Goal: Task Accomplishment & Management: Complete application form

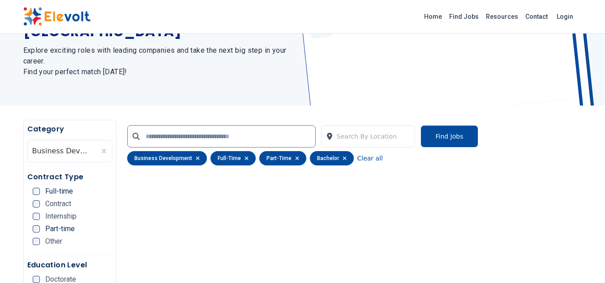
scroll to position [73, 0]
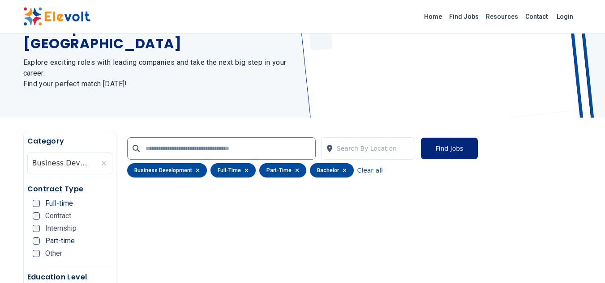
click at [457, 154] on button "Find Jobs" at bounding box center [448, 148] width 57 height 22
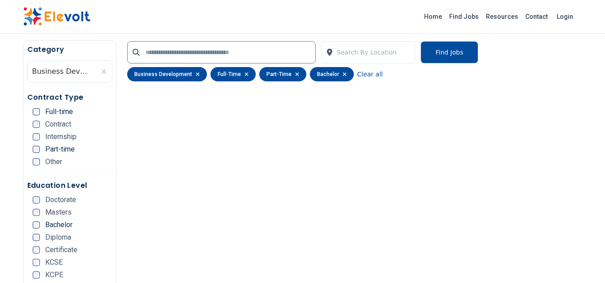
scroll to position [147, 0]
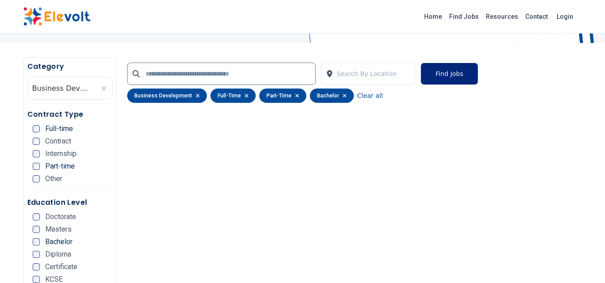
click at [447, 72] on button "Find Jobs" at bounding box center [448, 74] width 57 height 22
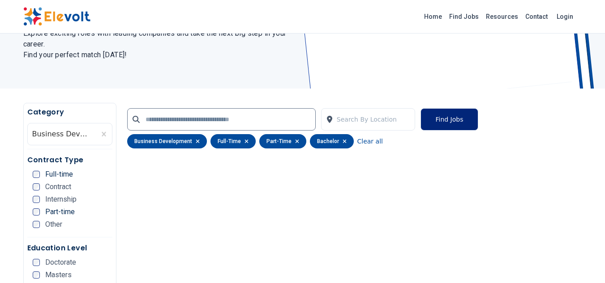
scroll to position [0, 0]
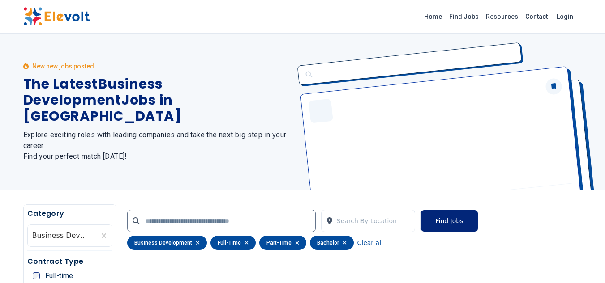
click at [445, 219] on button "Find Jobs" at bounding box center [448, 221] width 57 height 22
click at [466, 224] on button "Find Jobs" at bounding box center [448, 221] width 57 height 22
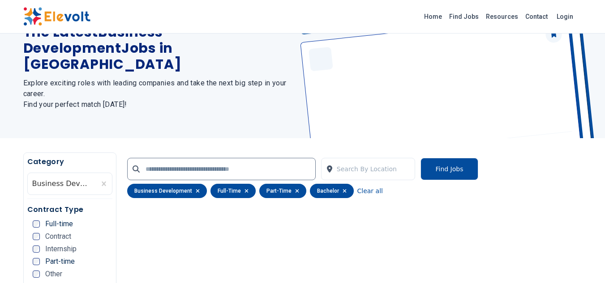
scroll to position [112, 0]
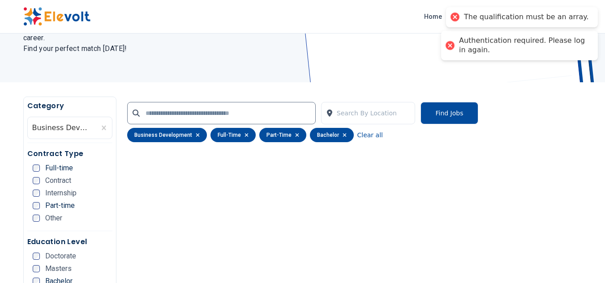
scroll to position [120, 0]
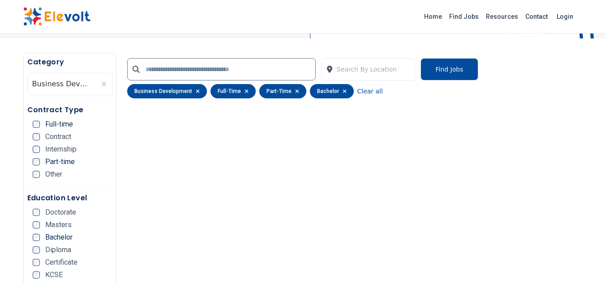
scroll to position [140, 0]
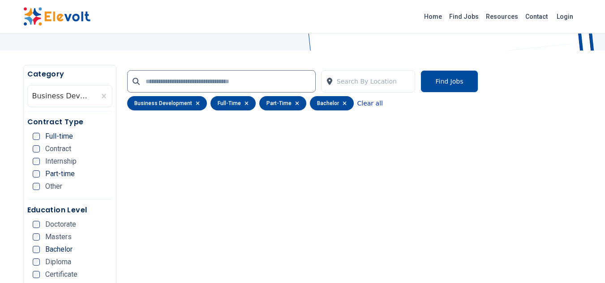
click at [363, 103] on button "Clear all" at bounding box center [370, 103] width 26 height 14
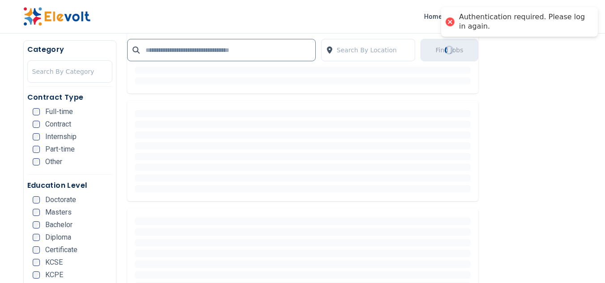
scroll to position [299, 0]
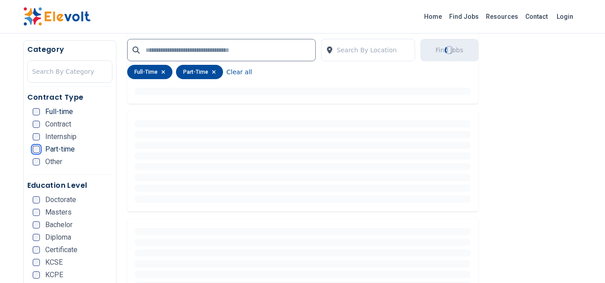
scroll to position [313, 0]
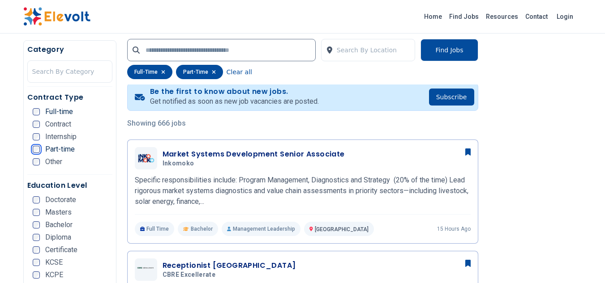
scroll to position [187, 0]
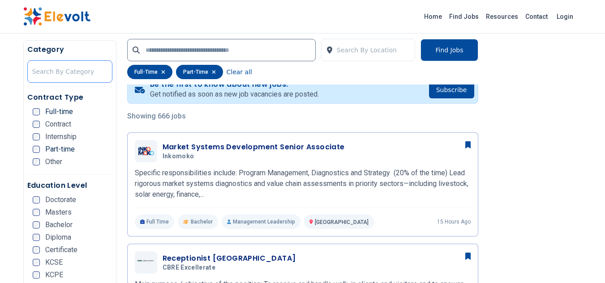
click at [89, 70] on div at bounding box center [69, 72] width 75 height 18
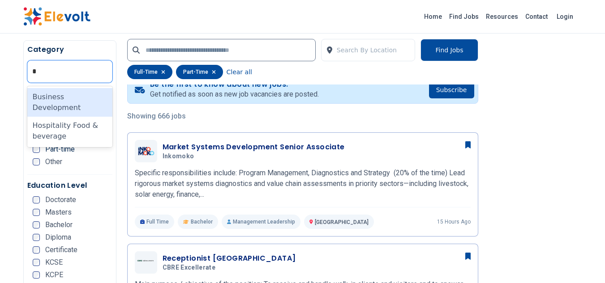
type input "**"
click at [90, 98] on div "Business Development" at bounding box center [69, 102] width 85 height 29
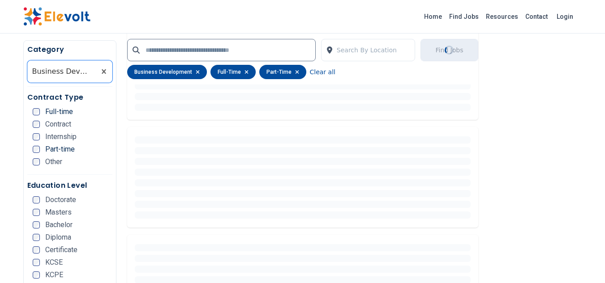
scroll to position [590, 0]
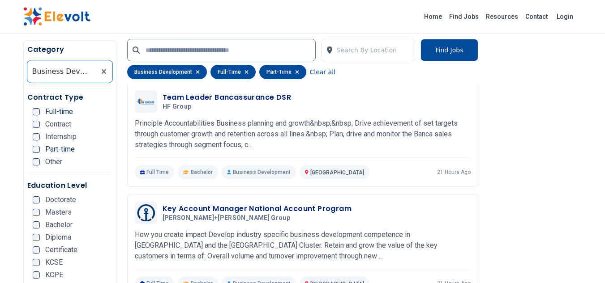
scroll to position [351, 0]
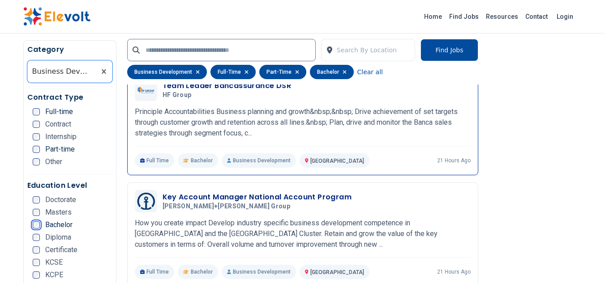
scroll to position [358, 0]
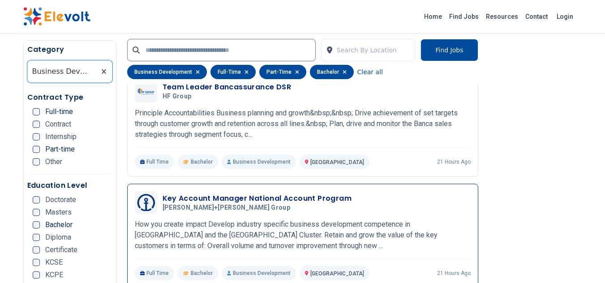
click at [243, 199] on h3 "Key Account Manager National Account Program" at bounding box center [256, 198] width 189 height 11
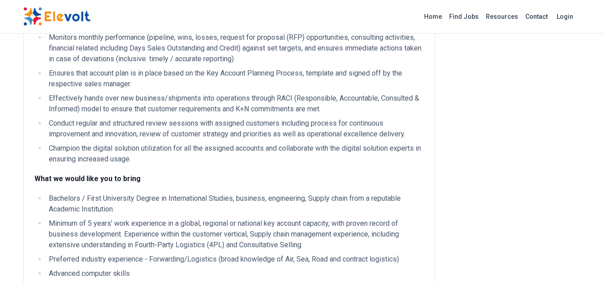
scroll to position [381, 0]
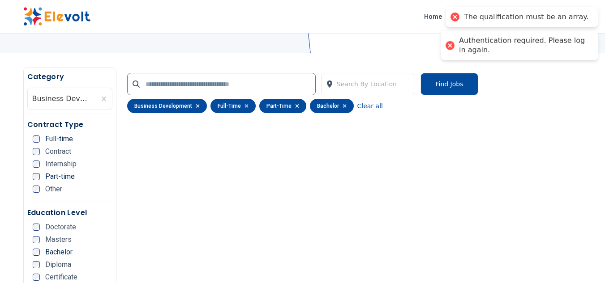
scroll to position [127, 0]
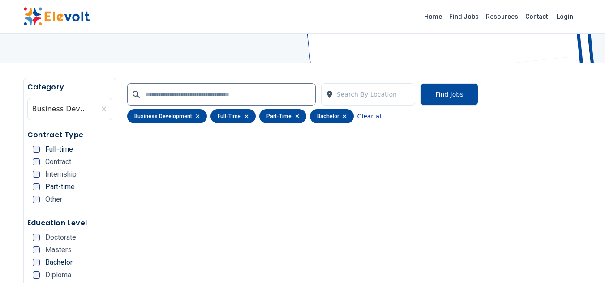
click at [366, 115] on button "Clear all" at bounding box center [370, 116] width 26 height 14
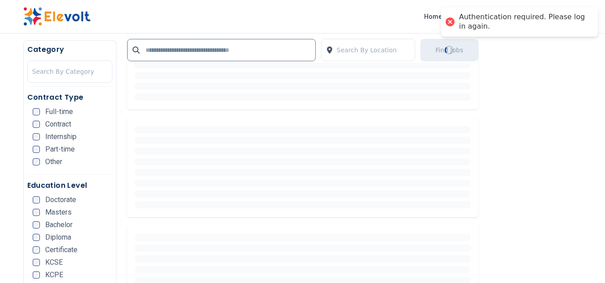
scroll to position [448, 0]
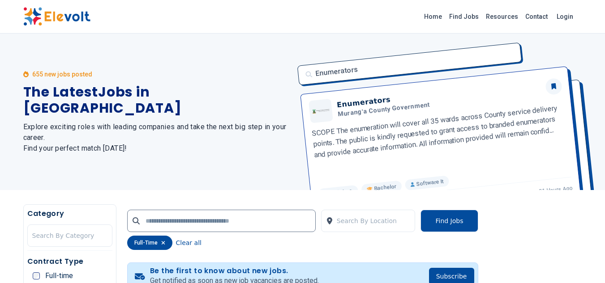
click at [77, 236] on div at bounding box center [69, 236] width 75 height 18
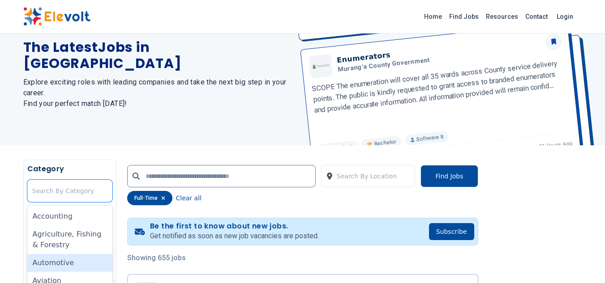
scroll to position [105, 0]
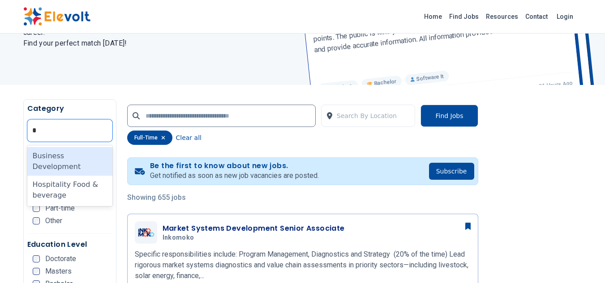
type input "**"
click at [84, 159] on div "Business Development" at bounding box center [69, 161] width 85 height 29
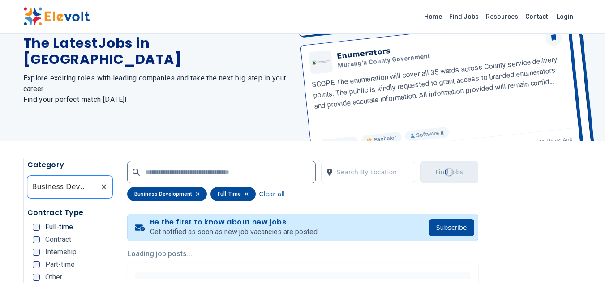
scroll to position [0, 0]
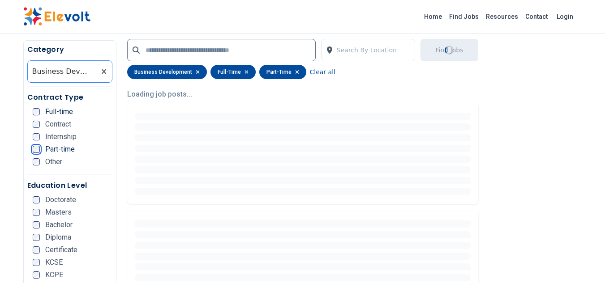
scroll to position [216, 0]
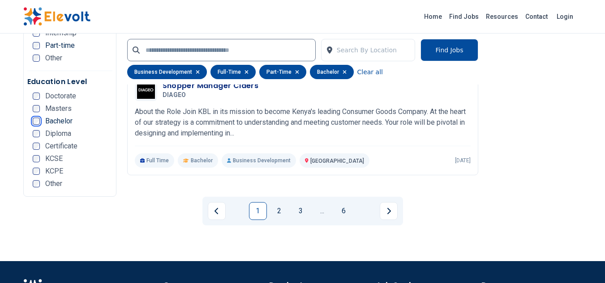
scroll to position [1859, 0]
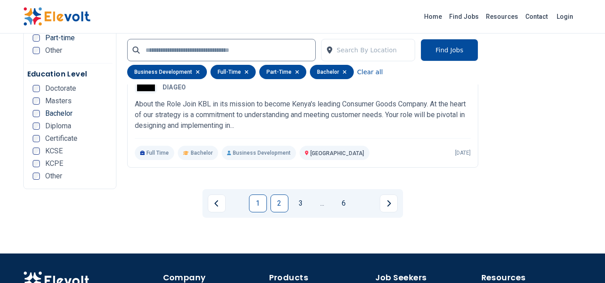
click at [280, 202] on link "2" at bounding box center [279, 204] width 18 height 18
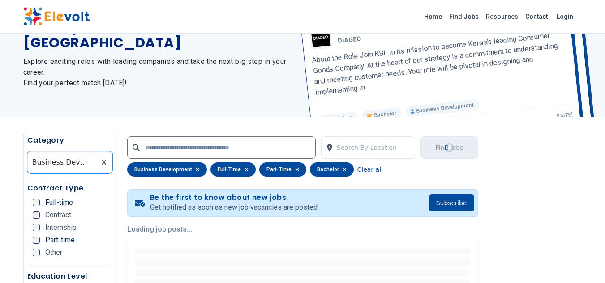
scroll to position [0, 0]
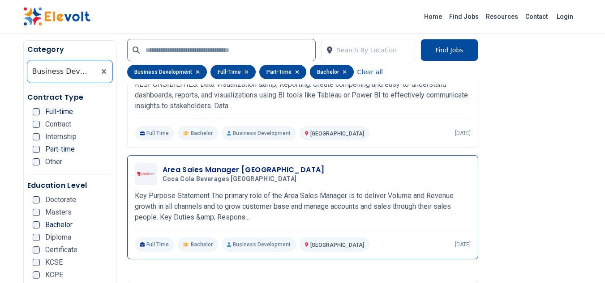
scroll to position [1522, 0]
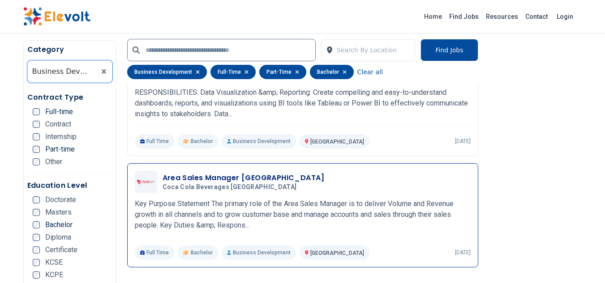
click at [221, 180] on h3 "Area Sales Manager NEP Region" at bounding box center [243, 178] width 162 height 11
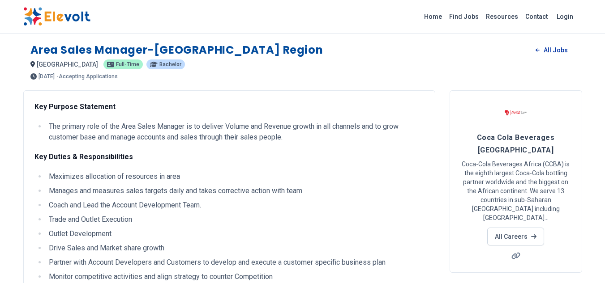
click at [547, 51] on link "All Jobs" at bounding box center [551, 49] width 46 height 13
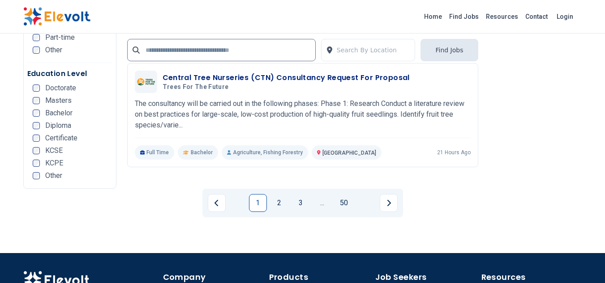
scroll to position [1865, 0]
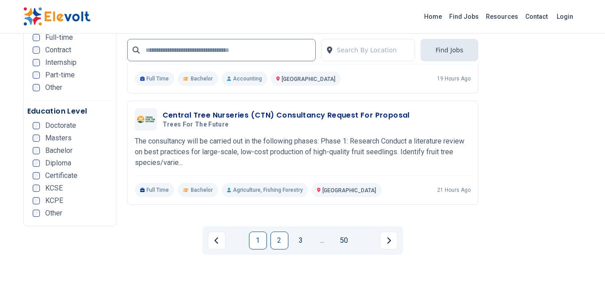
click at [277, 239] on link "2" at bounding box center [279, 241] width 18 height 18
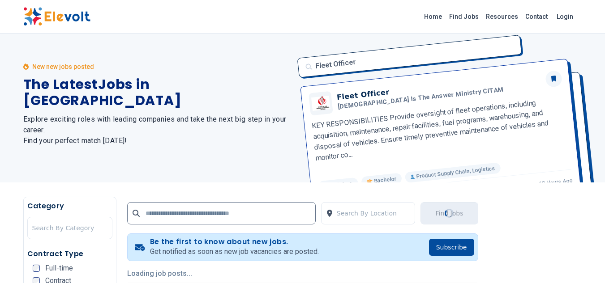
scroll to position [0, 0]
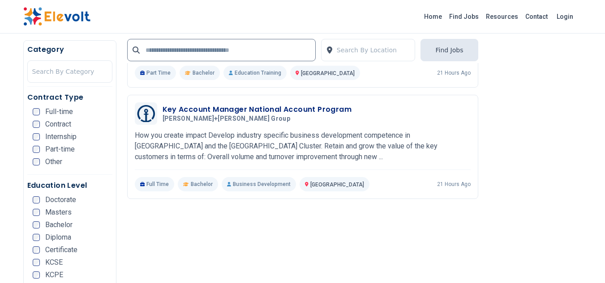
scroll to position [1738, 0]
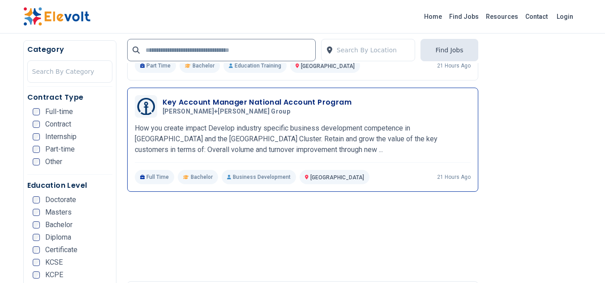
click at [230, 102] on h3 "Key Account Manager National Account Program" at bounding box center [256, 102] width 189 height 11
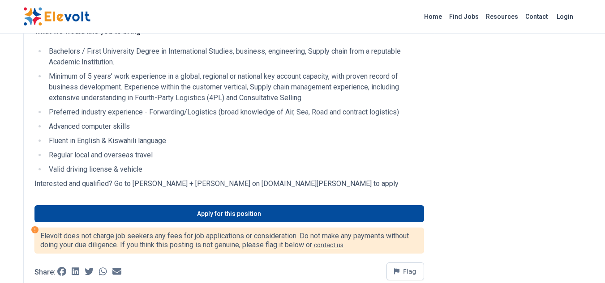
scroll to position [545, 0]
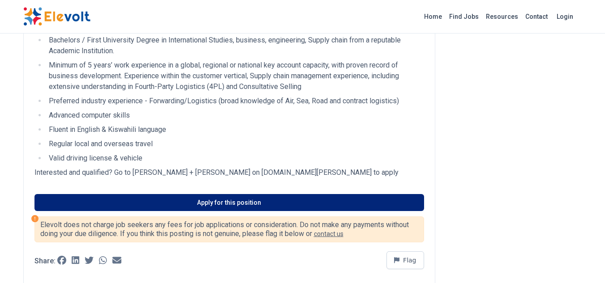
click at [247, 194] on link "Apply for this position" at bounding box center [228, 202] width 389 height 17
